Goal: Task Accomplishment & Management: Use online tool/utility

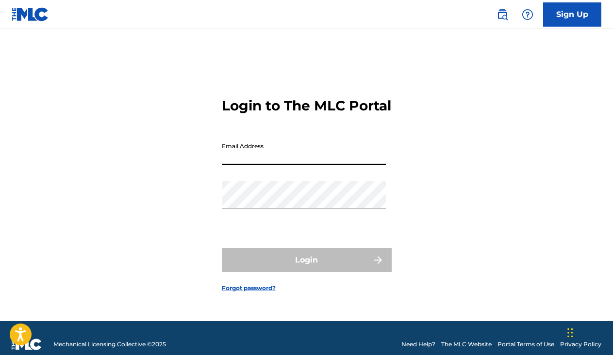
click at [294, 164] on input "Email Address" at bounding box center [304, 152] width 164 height 28
type input "[EMAIL_ADDRESS][DOMAIN_NAME]"
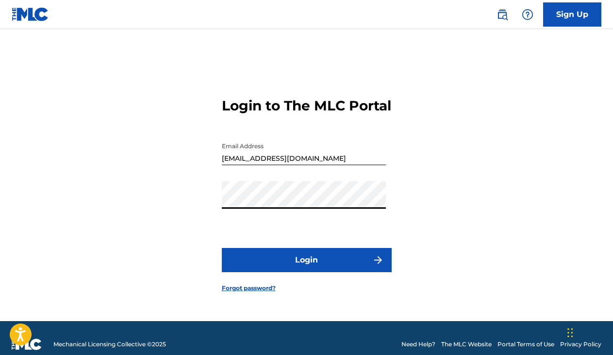
click at [222, 248] on button "Login" at bounding box center [307, 260] width 170 height 24
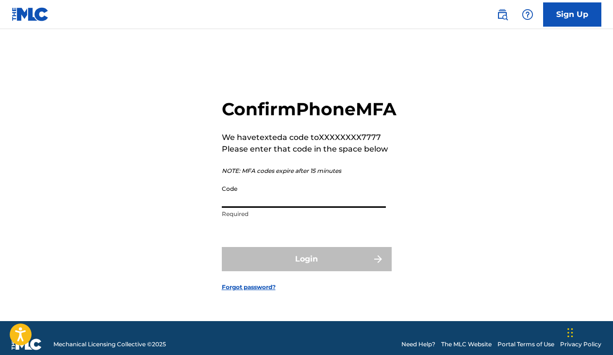
click at [290, 208] on input "Code" at bounding box center [304, 194] width 164 height 28
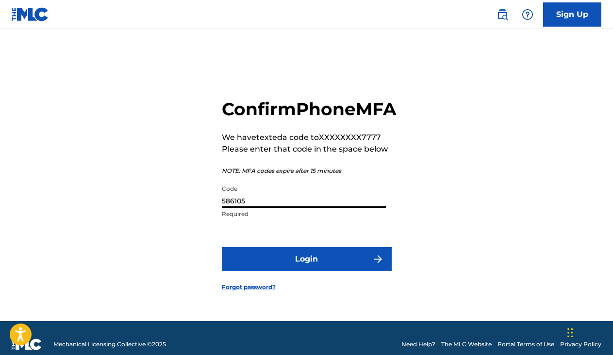
type input "586105"
click at [308, 271] on button "Login" at bounding box center [307, 259] width 170 height 24
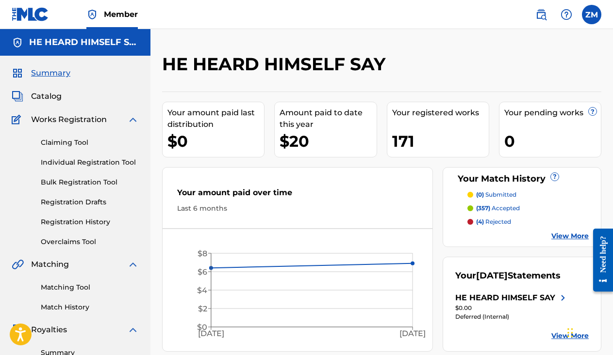
click at [63, 286] on link "Matching Tool" at bounding box center [90, 288] width 98 height 10
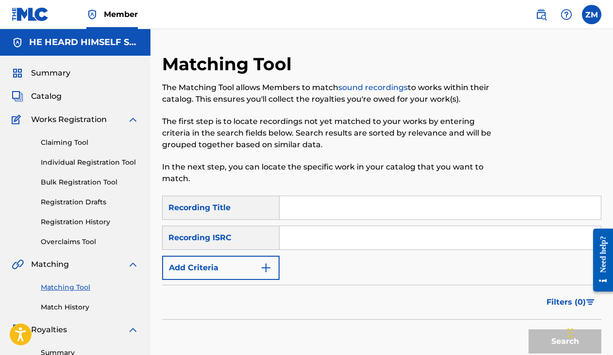
click at [65, 146] on link "Claiming Tool" at bounding box center [90, 143] width 98 height 10
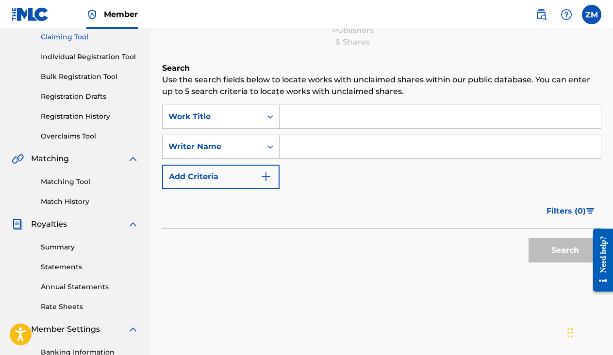
scroll to position [136, 0]
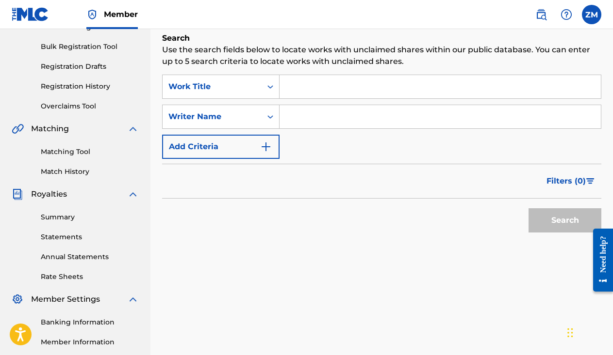
click at [336, 89] on input "Search Form" at bounding box center [439, 86] width 321 height 23
type input "Cuban Joint"
click at [371, 115] on input "Search Form" at bounding box center [439, 116] width 321 height 23
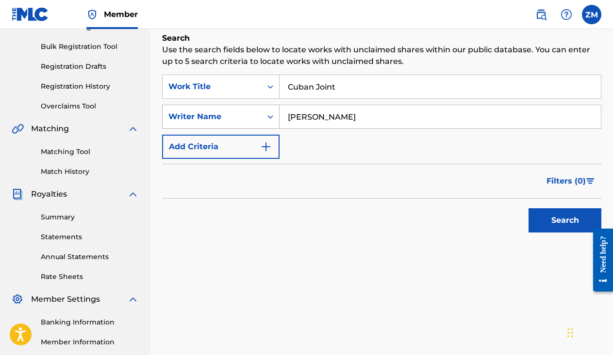
type input "[PERSON_NAME]"
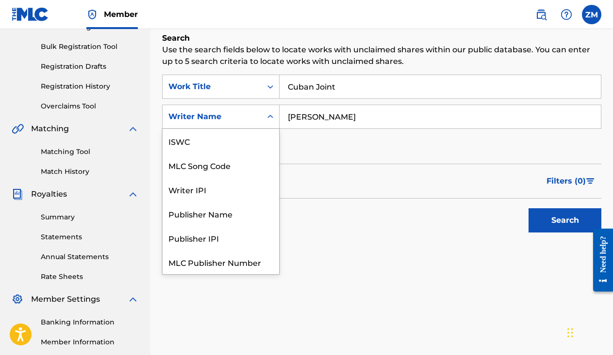
click at [240, 125] on div "Writer Name" at bounding box center [211, 117] width 99 height 18
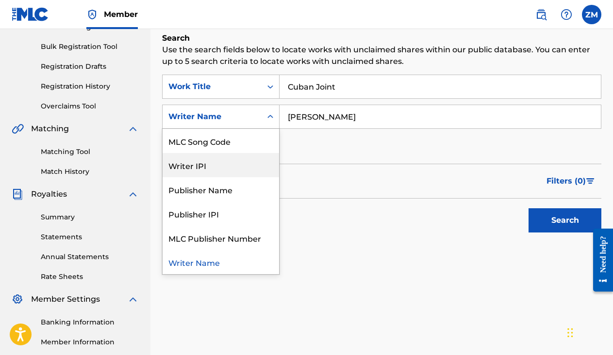
click at [377, 230] on div "Search" at bounding box center [381, 218] width 439 height 39
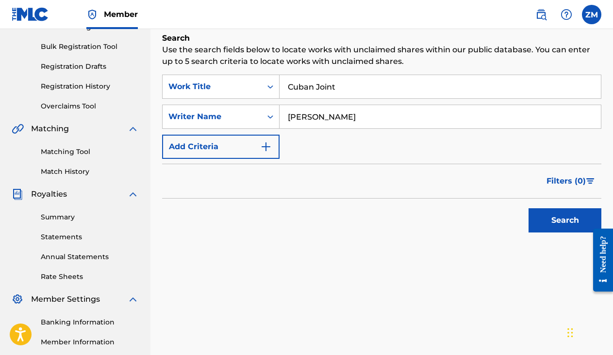
click at [565, 214] on button "Search" at bounding box center [564, 221] width 73 height 24
click at [251, 87] on div "Work Title" at bounding box center [211, 87] width 87 height 12
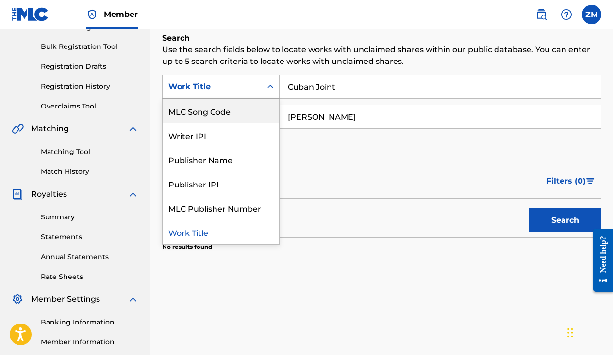
click at [327, 150] on div "SearchWithCriteria130add99-29fb-43d5-b3c3-9933500ab913 MLC Song Code, 2 of 7. 7…" at bounding box center [381, 117] width 439 height 84
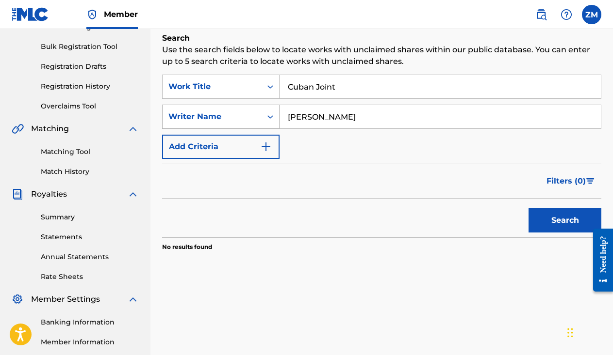
click at [231, 110] on div "Writer Name" at bounding box center [211, 117] width 99 height 18
click at [74, 149] on link "Matching Tool" at bounding box center [90, 152] width 98 height 10
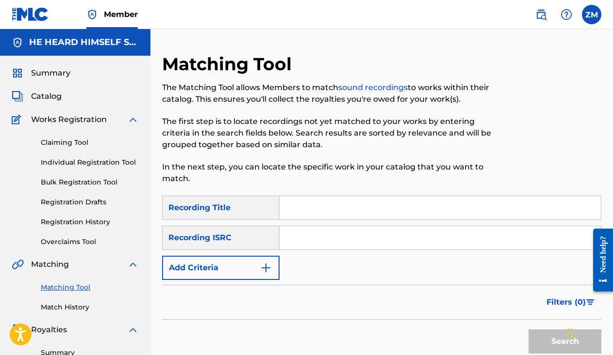
click at [307, 214] on input "Search Form" at bounding box center [439, 207] width 321 height 23
type input "cuban joint"
click at [234, 266] on button "Add Criteria" at bounding box center [220, 268] width 117 height 24
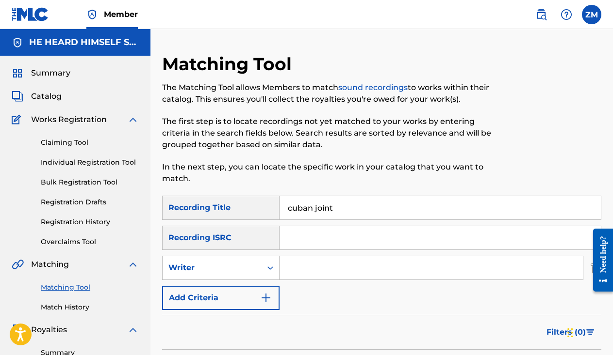
click at [234, 266] on div "Writer" at bounding box center [211, 268] width 87 height 12
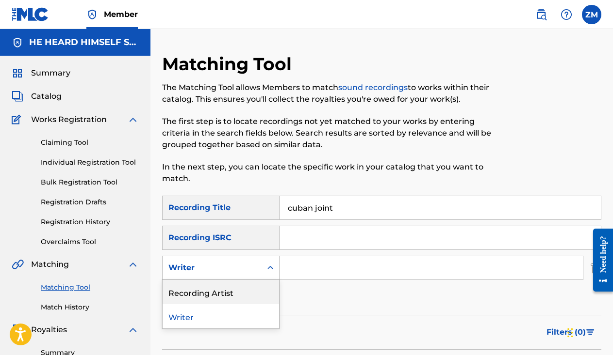
click at [229, 292] on div "Recording Artist" at bounding box center [220, 292] width 116 height 24
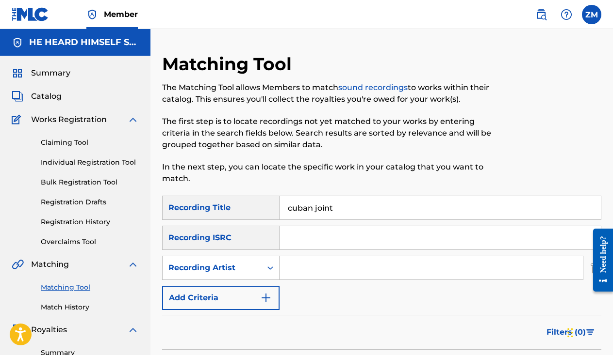
click at [301, 266] on input "Search Form" at bounding box center [430, 268] width 303 height 23
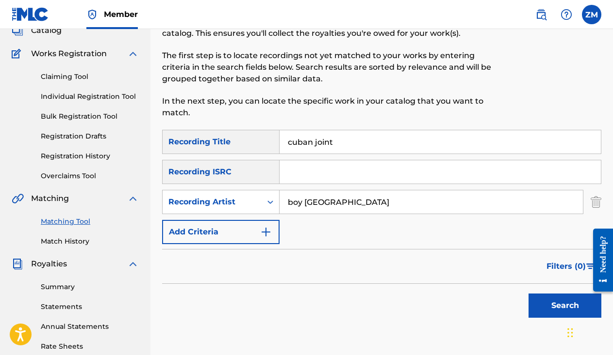
scroll to position [76, 0]
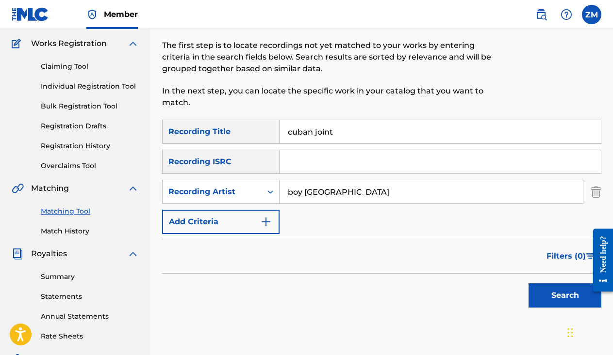
type input "boy [GEOGRAPHIC_DATA]"
click at [540, 291] on button "Search" at bounding box center [564, 296] width 73 height 24
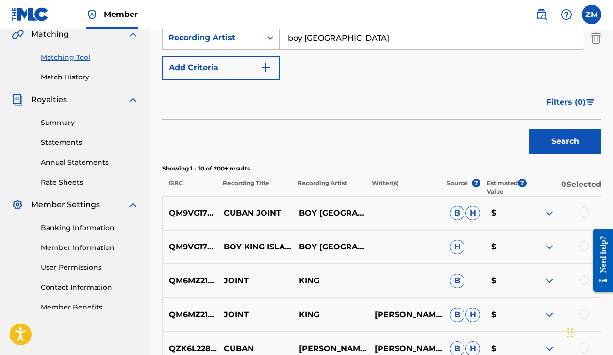
scroll to position [237, 0]
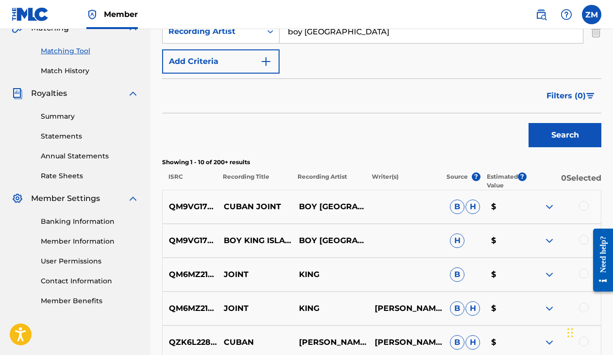
click at [322, 239] on p "BOY [GEOGRAPHIC_DATA]" at bounding box center [329, 241] width 75 height 12
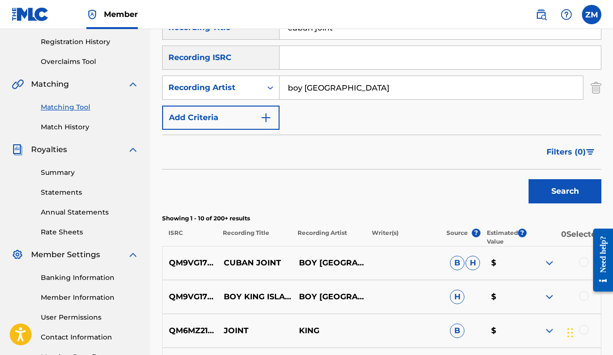
scroll to position [187, 0]
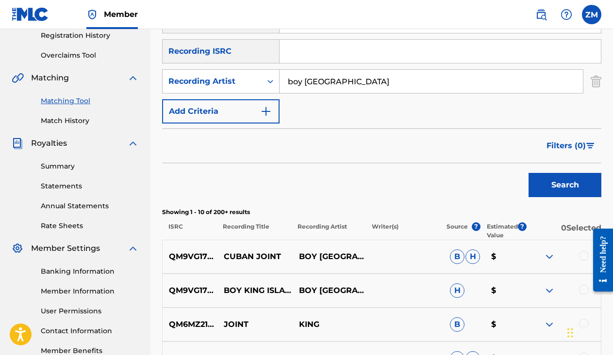
click at [61, 171] on link "Summary" at bounding box center [90, 166] width 98 height 10
click at [61, 61] on div "Claiming Tool Individual Registration Tool Bulk Registration Tool Registration …" at bounding box center [75, 0] width 127 height 122
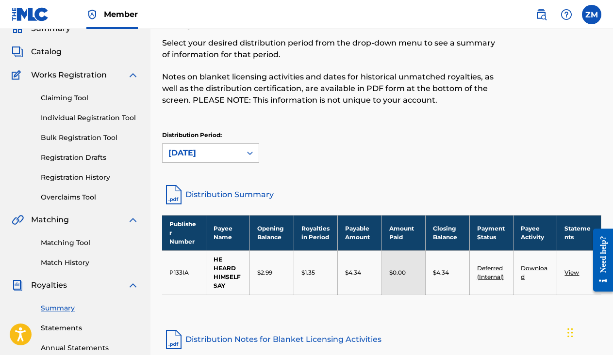
scroll to position [46, 0]
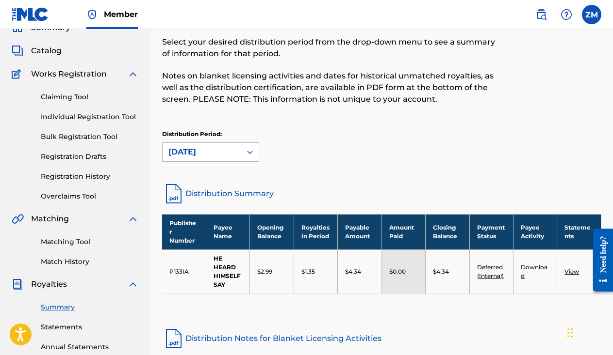
click at [214, 151] on div "[DATE]" at bounding box center [201, 152] width 67 height 12
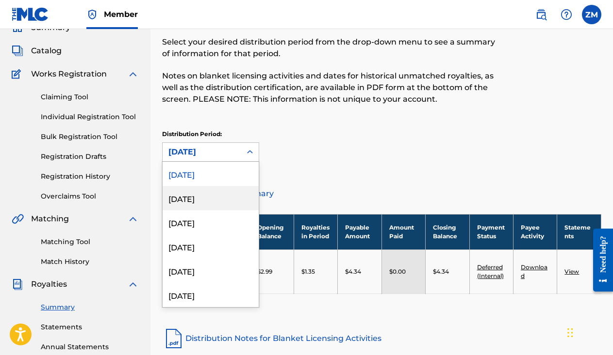
click at [210, 191] on div "[DATE]" at bounding box center [210, 198] width 96 height 24
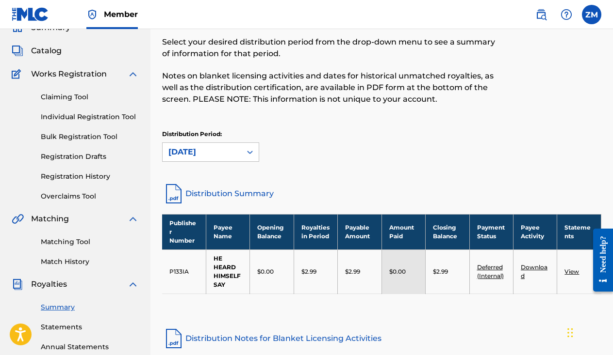
click at [206, 139] on div "Distribution Period: option [DATE], selected. [DATE]" at bounding box center [210, 146] width 97 height 32
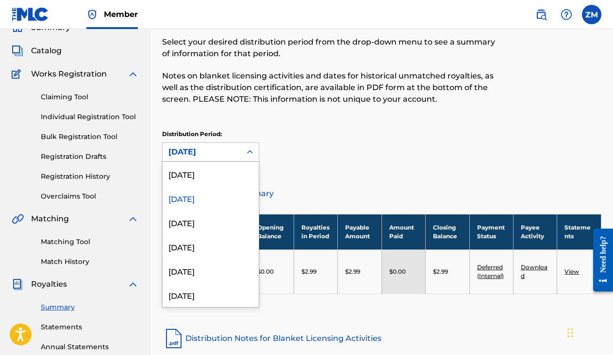
click at [206, 146] on div "[DATE]" at bounding box center [201, 152] width 67 height 12
click at [199, 223] on div "[DATE]" at bounding box center [210, 222] width 96 height 24
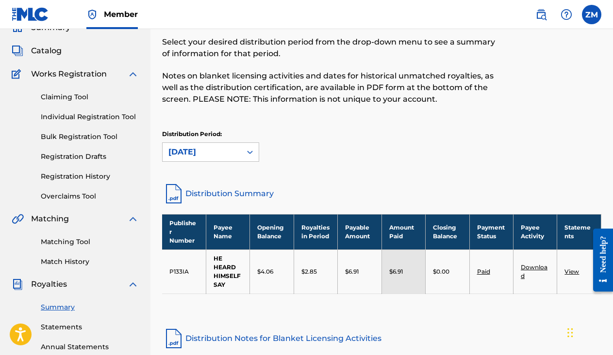
click at [88, 195] on link "Overclaims Tool" at bounding box center [90, 197] width 98 height 10
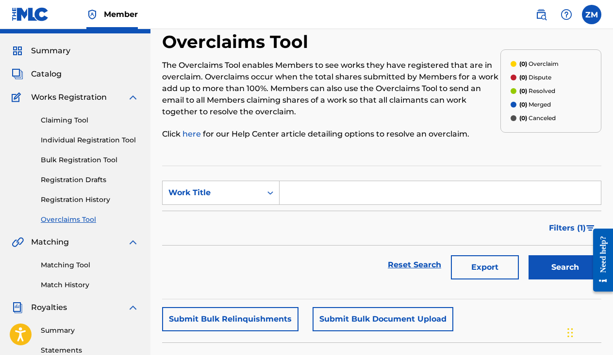
scroll to position [20, 0]
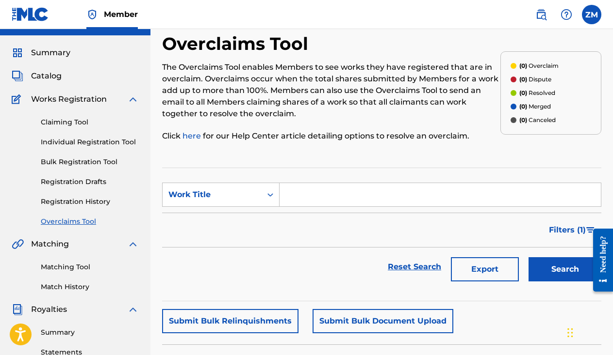
click at [85, 198] on link "Registration History" at bounding box center [90, 202] width 98 height 10
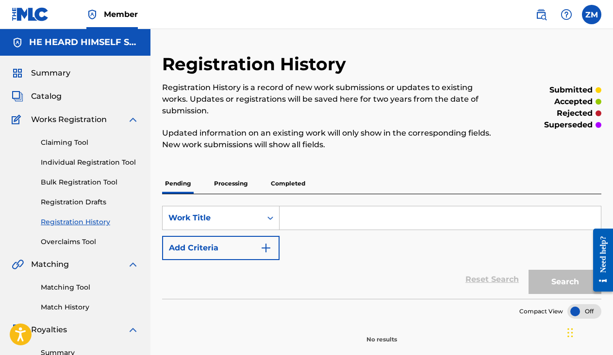
click at [60, 288] on link "Matching Tool" at bounding box center [90, 288] width 98 height 10
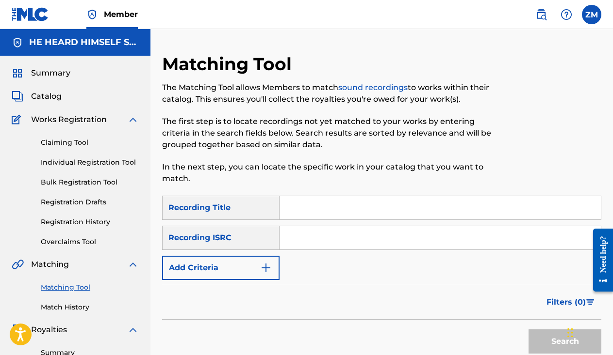
click at [322, 210] on input "Search Form" at bounding box center [439, 207] width 321 height 23
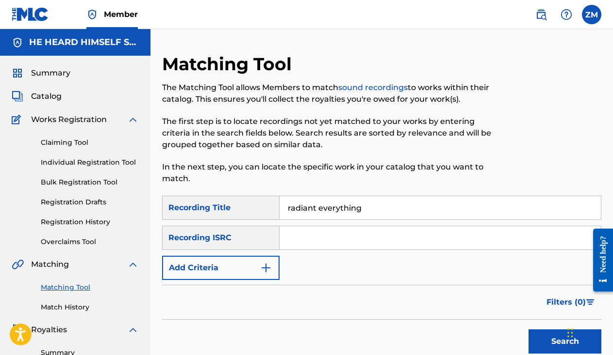
type input "radiant everything"
click at [240, 265] on button "Add Criteria" at bounding box center [220, 268] width 117 height 24
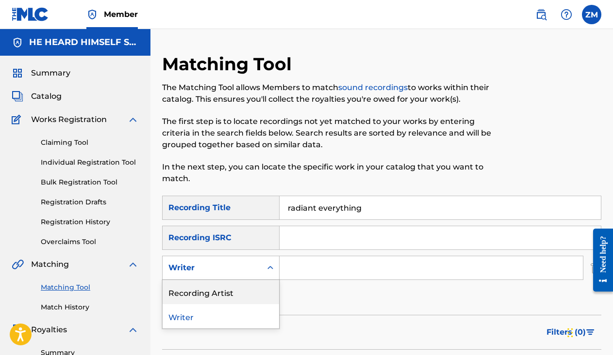
click at [238, 291] on div "Recording Artist" at bounding box center [220, 292] width 116 height 24
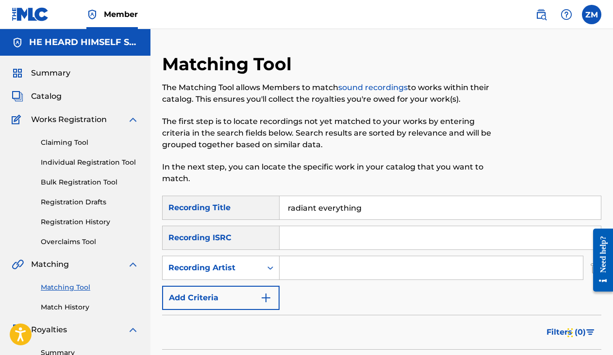
click at [318, 261] on input "Search Form" at bounding box center [430, 268] width 303 height 23
type input "caural"
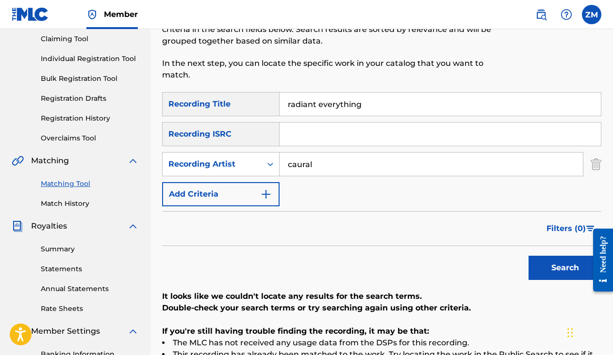
scroll to position [108, 0]
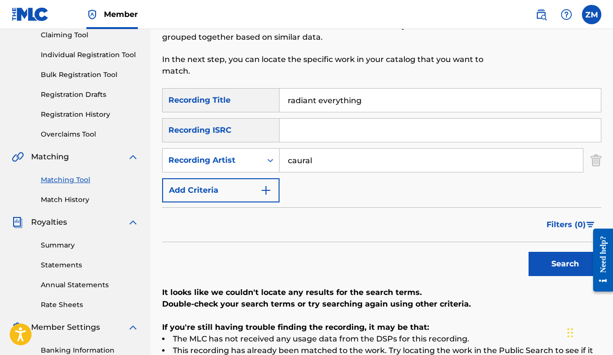
click at [560, 263] on button "Search" at bounding box center [564, 264] width 73 height 24
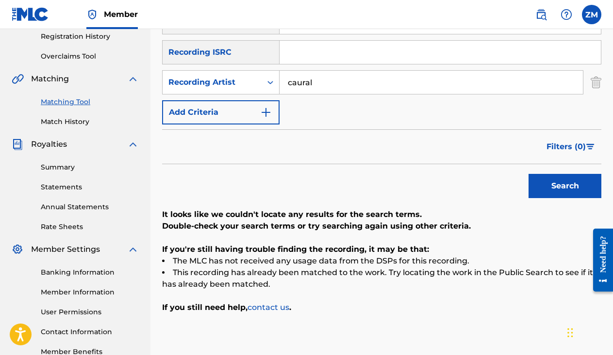
scroll to position [185, 0]
